Goal: Transaction & Acquisition: Purchase product/service

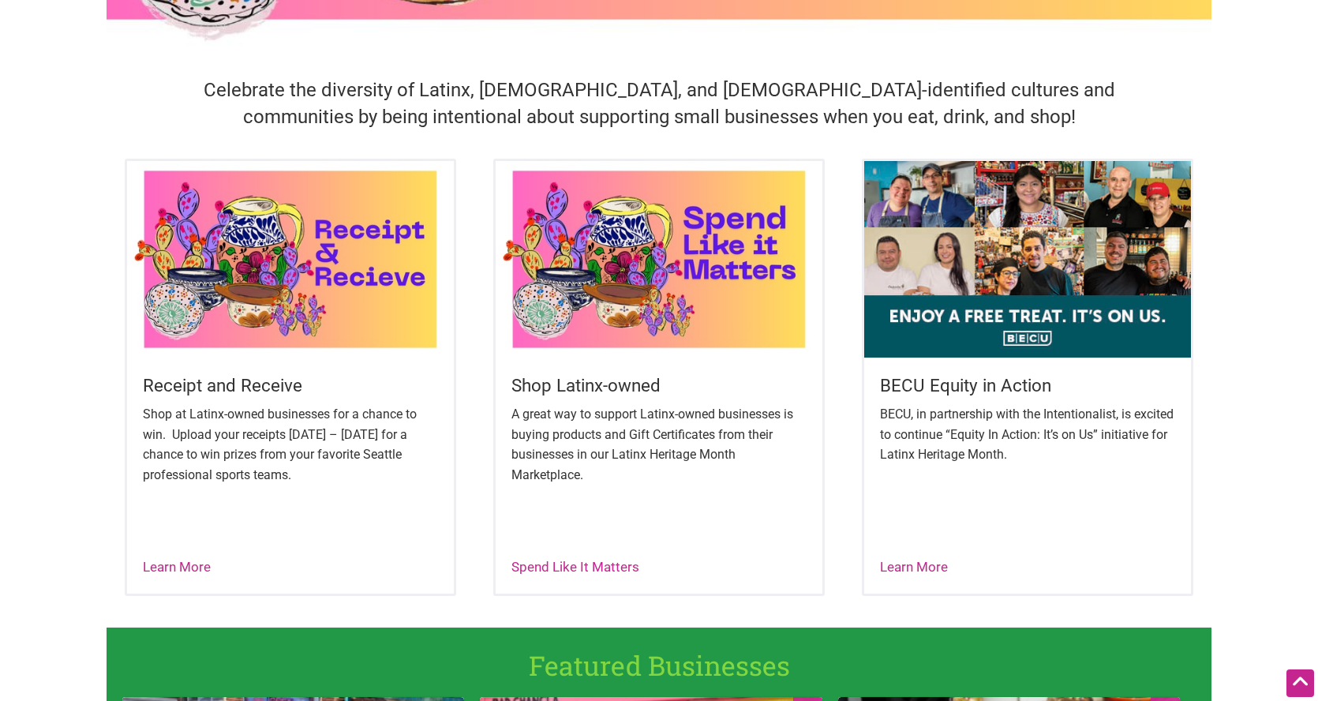
scroll to position [473, 0]
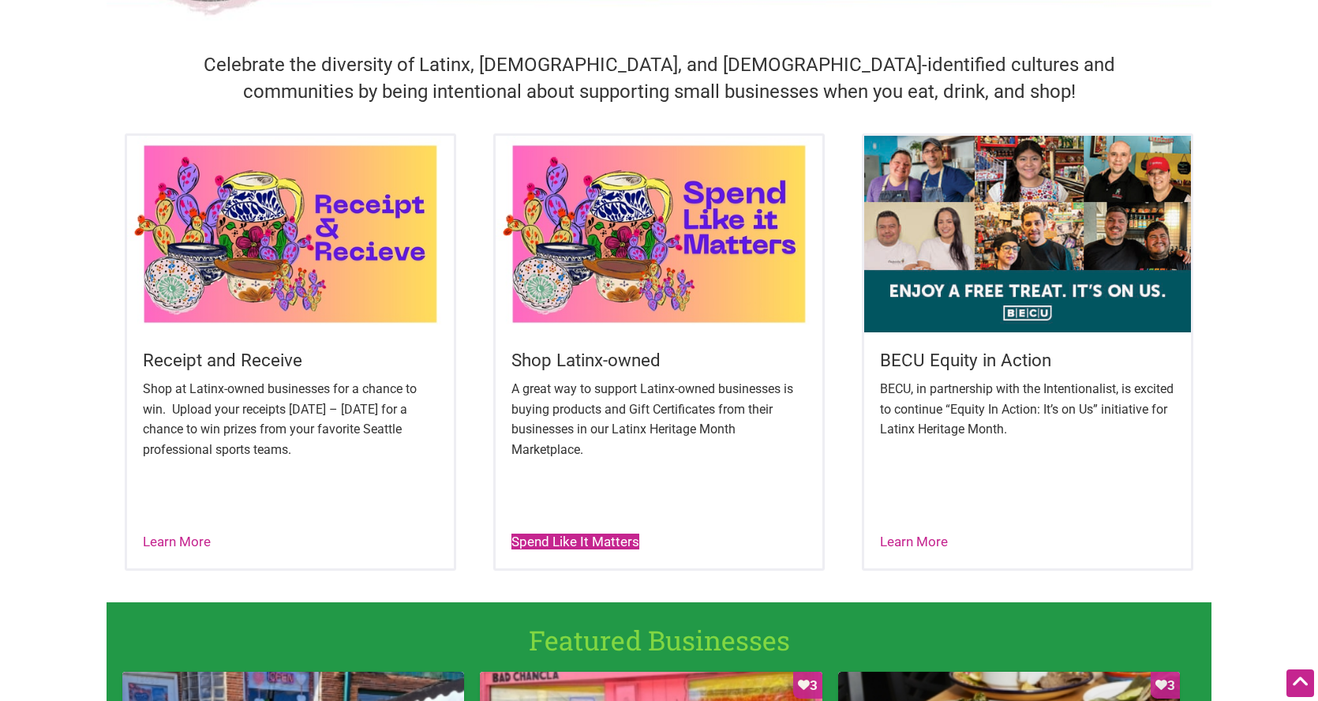
click at [594, 540] on link "Spend Like It Matters" at bounding box center [575, 541] width 128 height 16
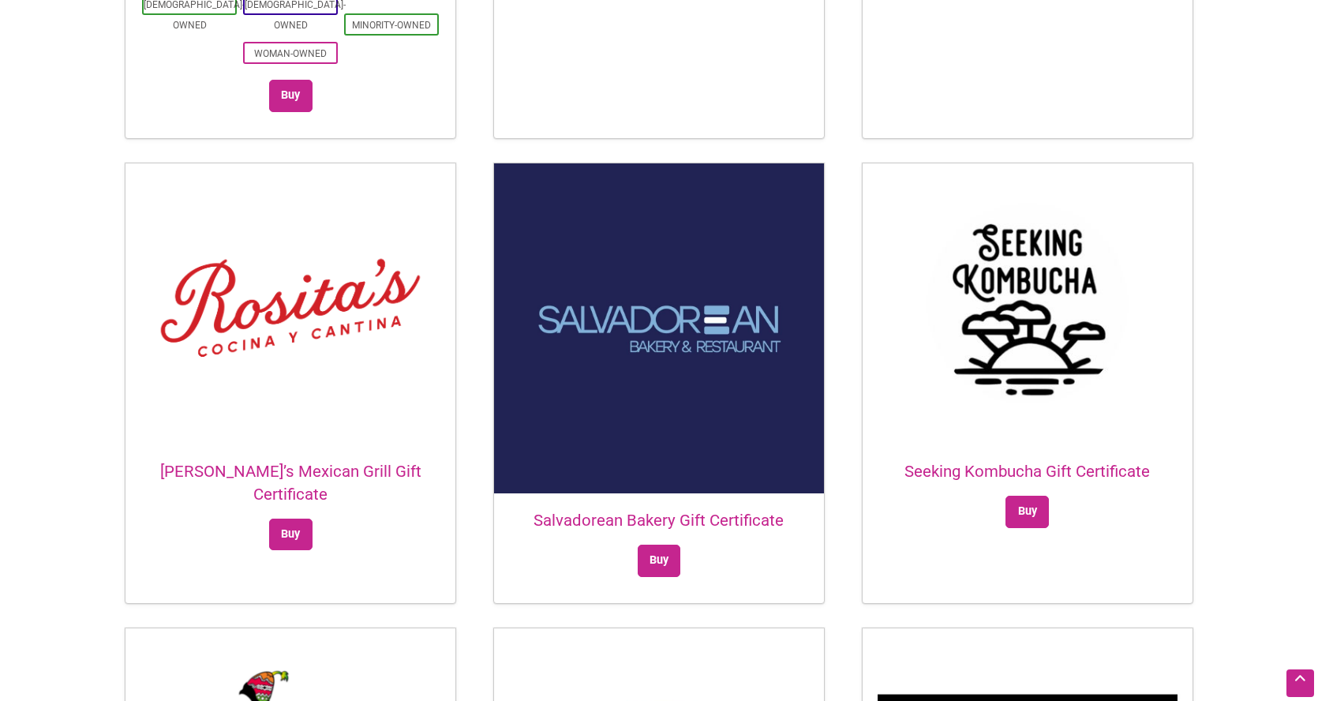
scroll to position [2920, 0]
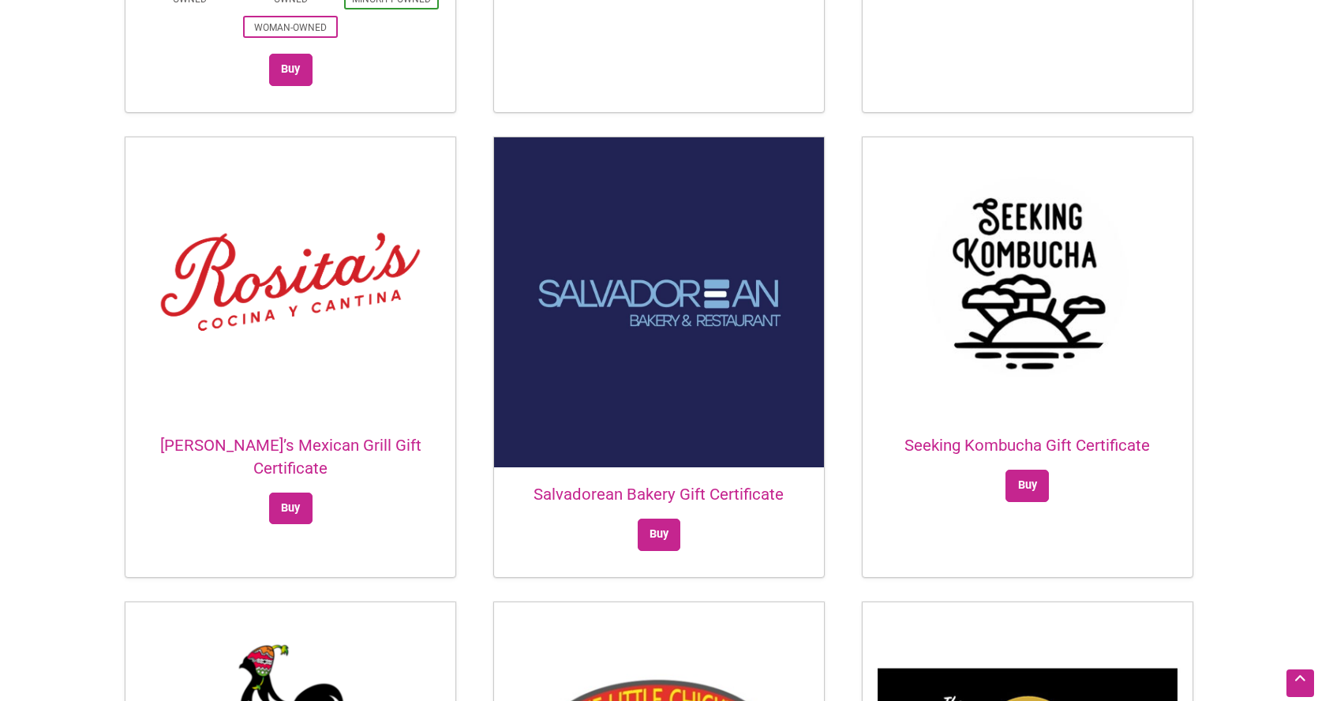
click at [689, 307] on img at bounding box center [659, 302] width 330 height 330
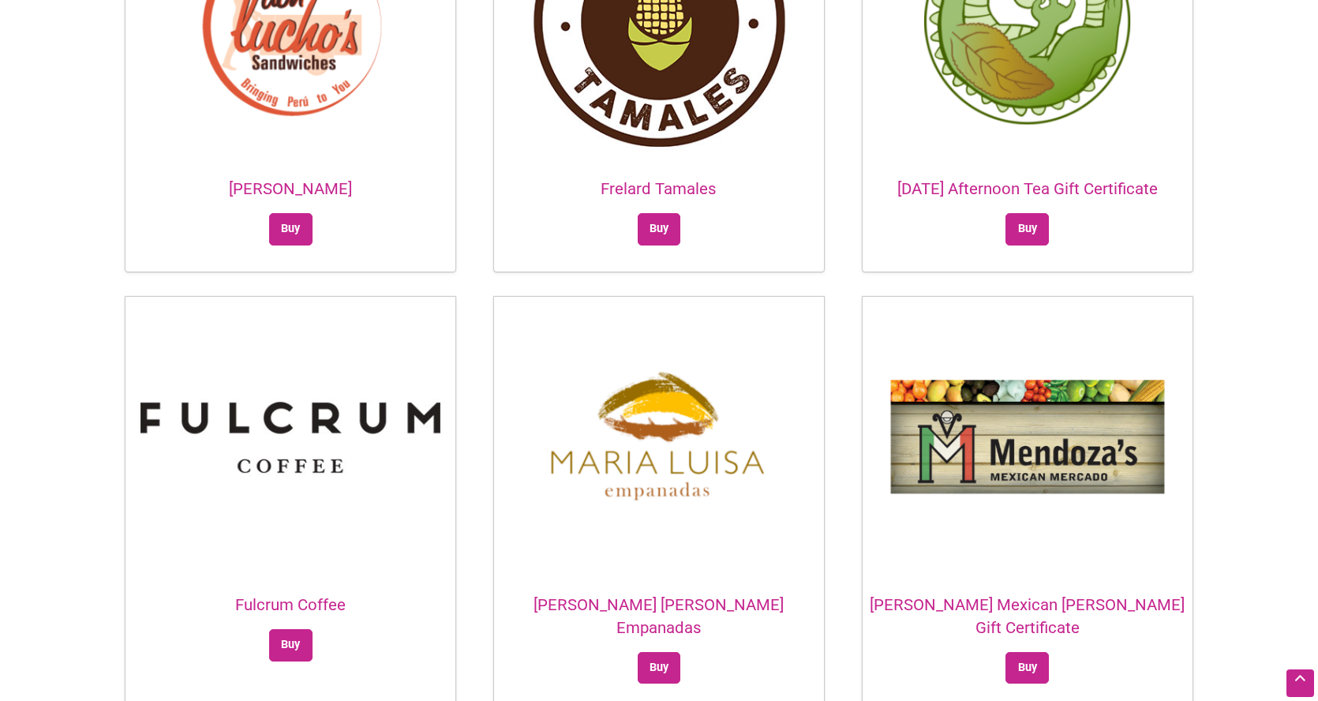
scroll to position [1894, 0]
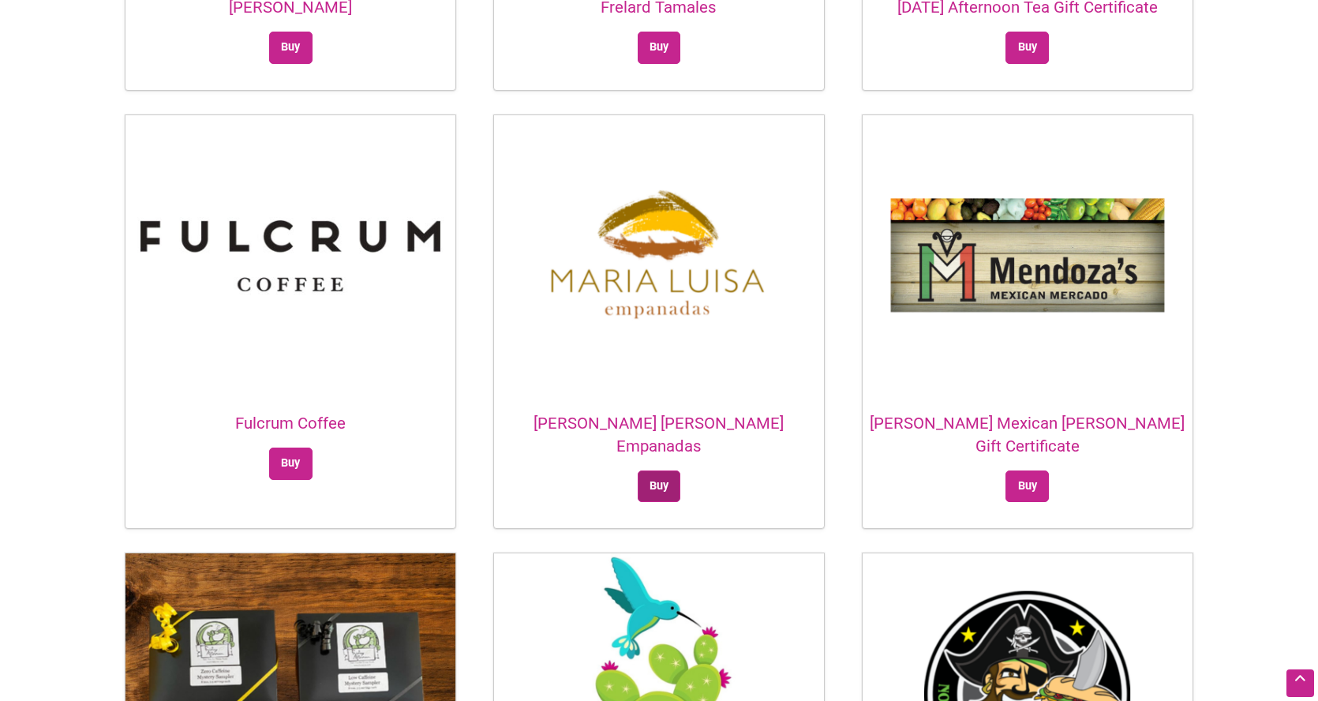
click at [660, 470] on link "Buy" at bounding box center [659, 486] width 43 height 32
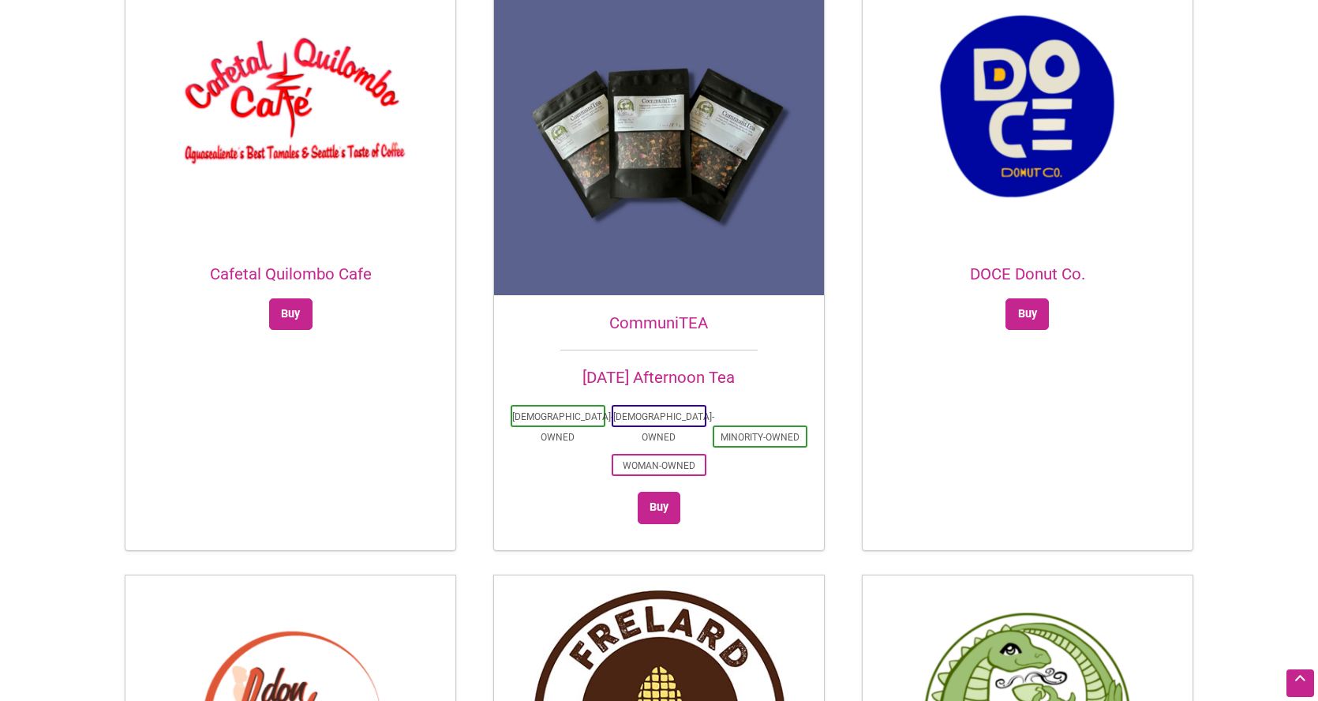
scroll to position [1026, 0]
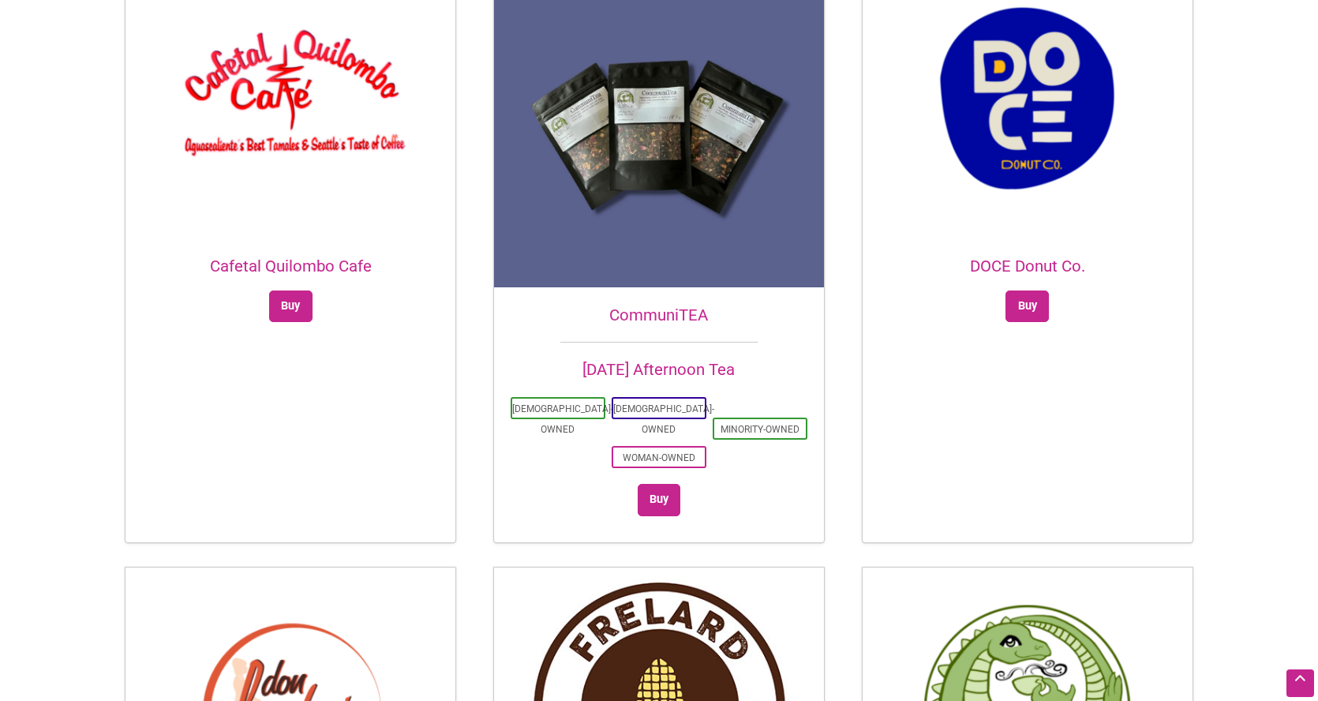
drag, startPoint x: 347, startPoint y: 268, endPoint x: 1246, endPoint y: 120, distance: 910.9
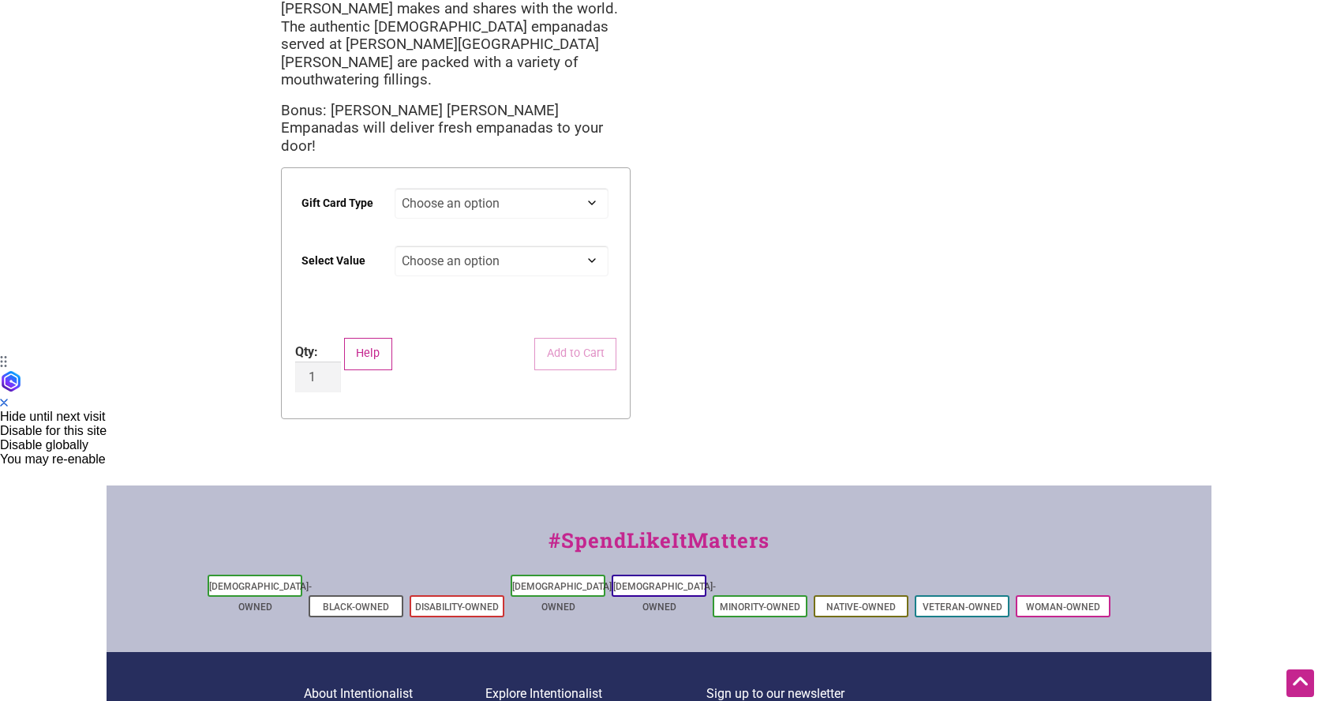
scroll to position [358, 0]
